Goal: Use online tool/utility: Utilize a website feature to perform a specific function

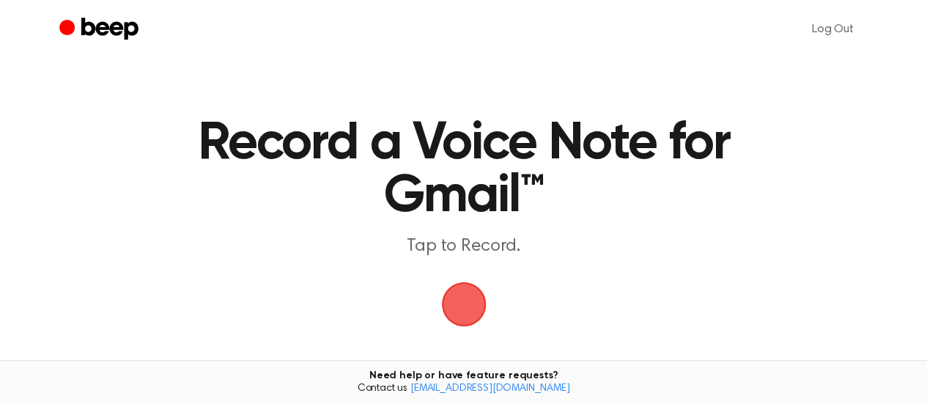
click at [475, 308] on span "button" at bounding box center [463, 304] width 41 height 41
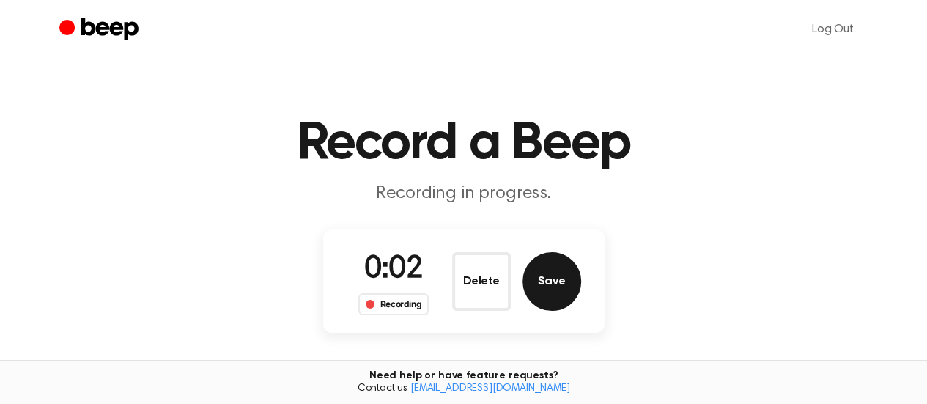
click at [560, 282] on button "Save" at bounding box center [551, 281] width 59 height 59
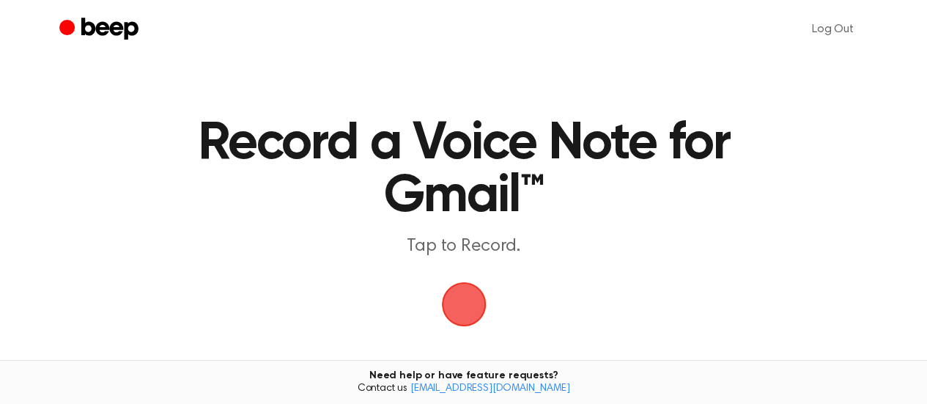
click at [463, 296] on span "button" at bounding box center [464, 304] width 62 height 62
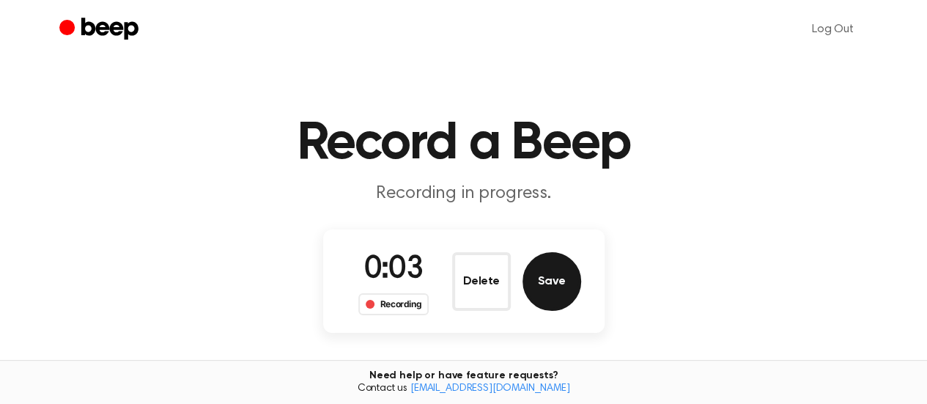
click at [562, 284] on button "Save" at bounding box center [551, 281] width 59 height 59
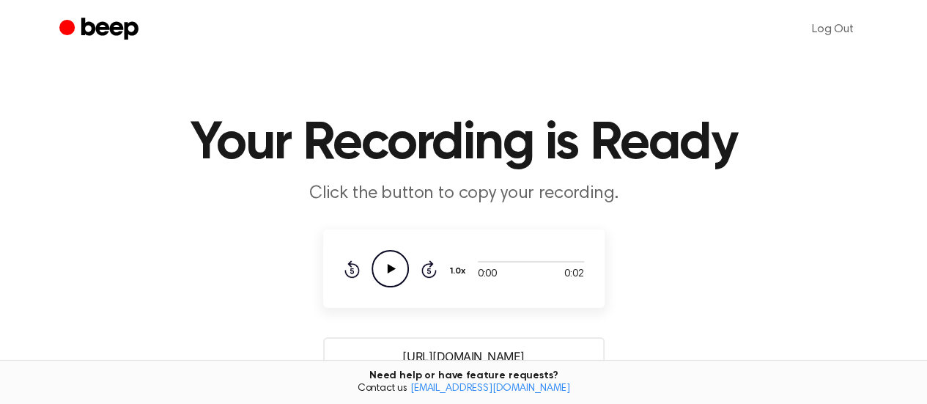
click at [383, 270] on icon "Play Audio" at bounding box center [389, 268] width 37 height 37
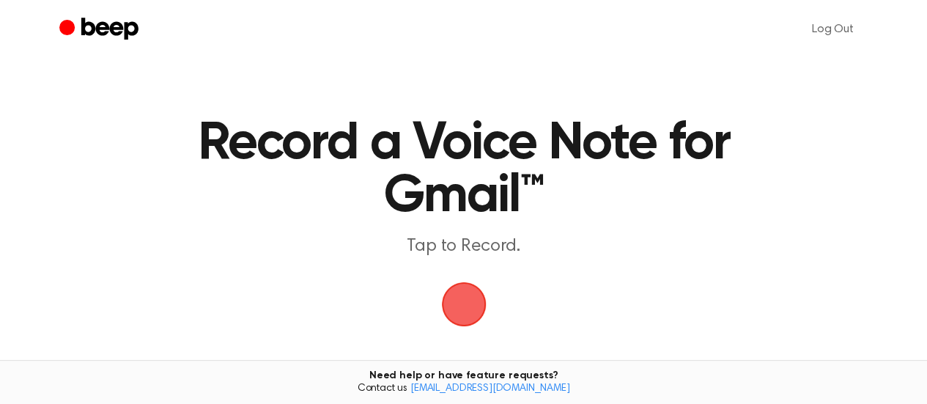
click at [462, 297] on span "button" at bounding box center [463, 304] width 41 height 41
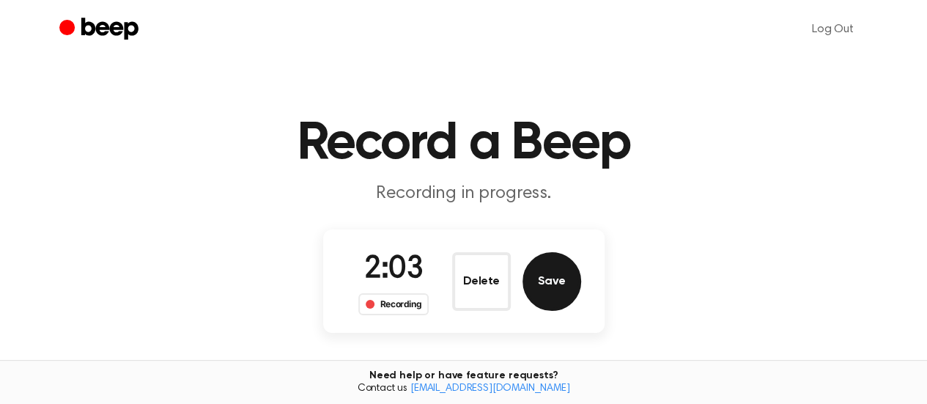
click at [569, 281] on button "Save" at bounding box center [551, 281] width 59 height 59
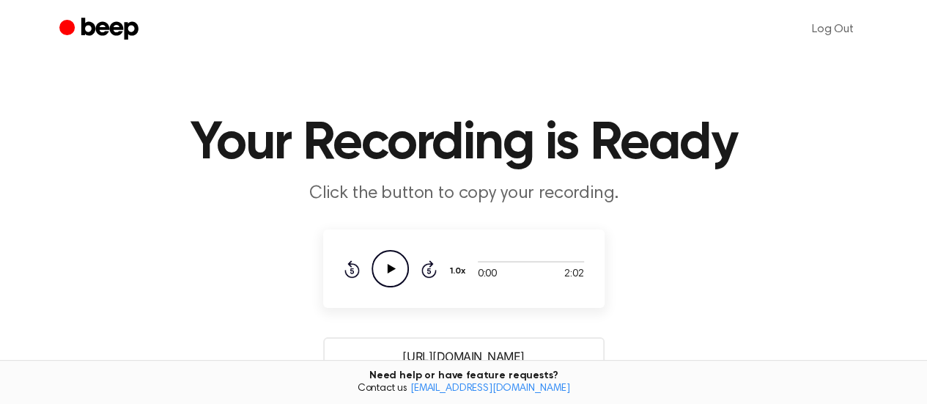
click at [389, 272] on icon at bounding box center [391, 269] width 8 height 10
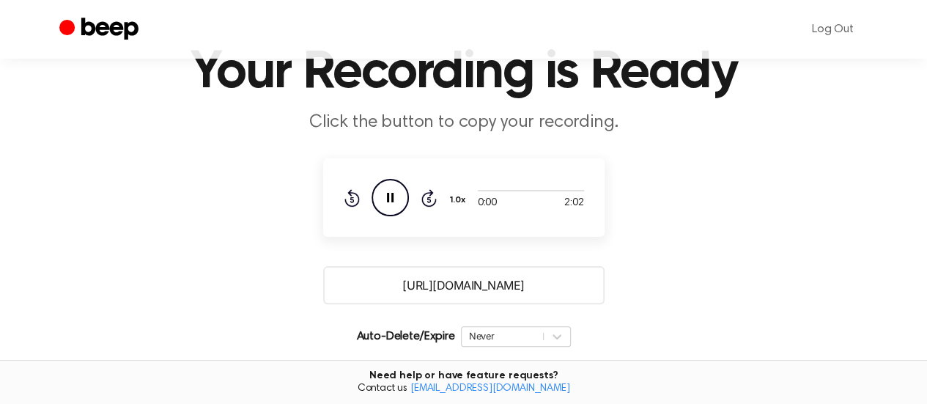
scroll to position [220, 0]
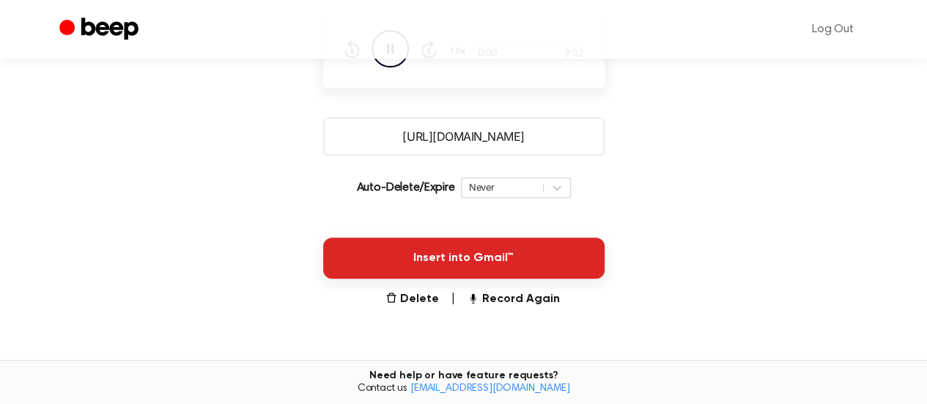
click at [463, 270] on button "Insert into Gmail™" at bounding box center [463, 257] width 281 height 41
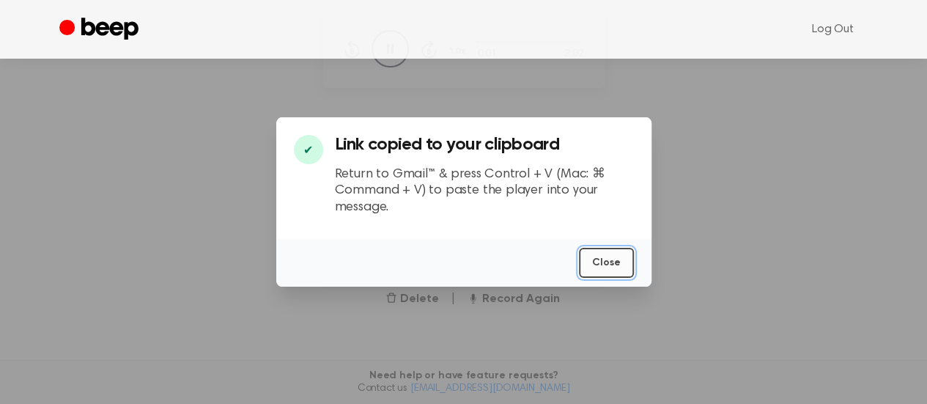
click at [595, 265] on button "Close" at bounding box center [606, 263] width 55 height 30
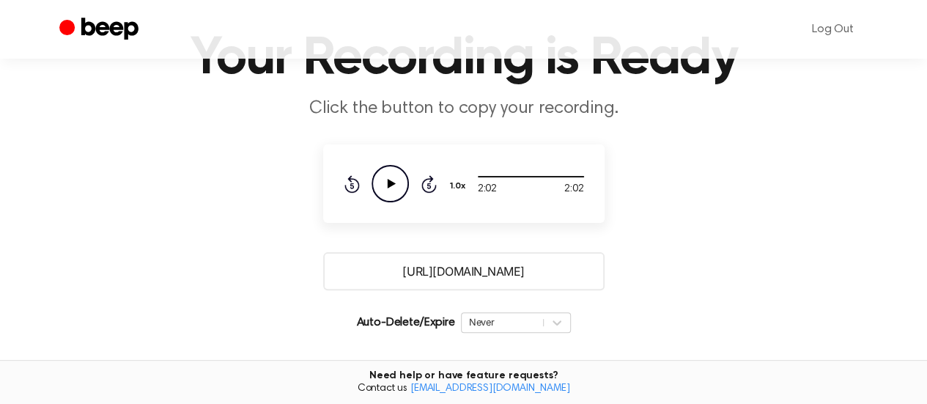
scroll to position [0, 0]
